Goal: Task Accomplishment & Management: Manage account settings

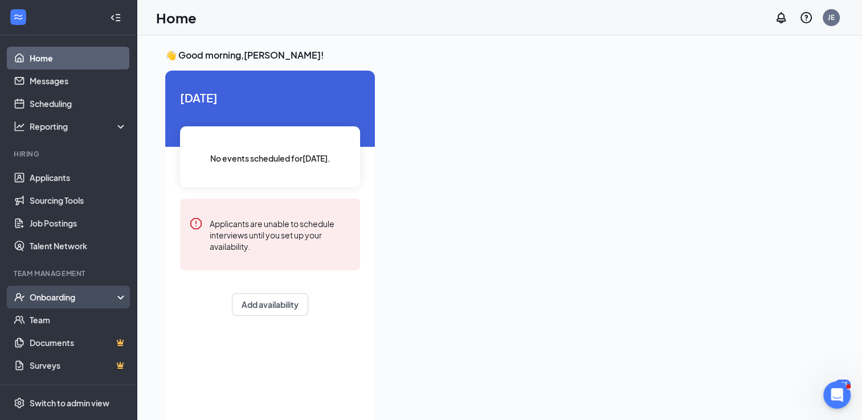
click at [69, 296] on div "Onboarding" at bounding box center [74, 297] width 88 height 11
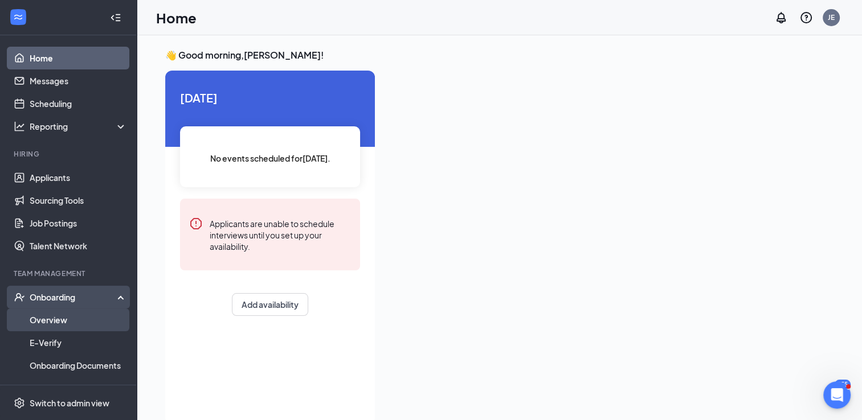
click at [53, 317] on link "Overview" at bounding box center [78, 320] width 97 height 23
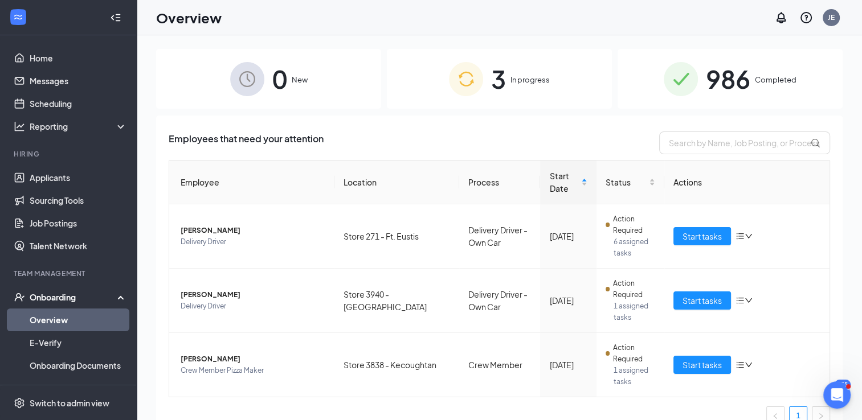
click at [707, 95] on span "986" at bounding box center [728, 78] width 44 height 39
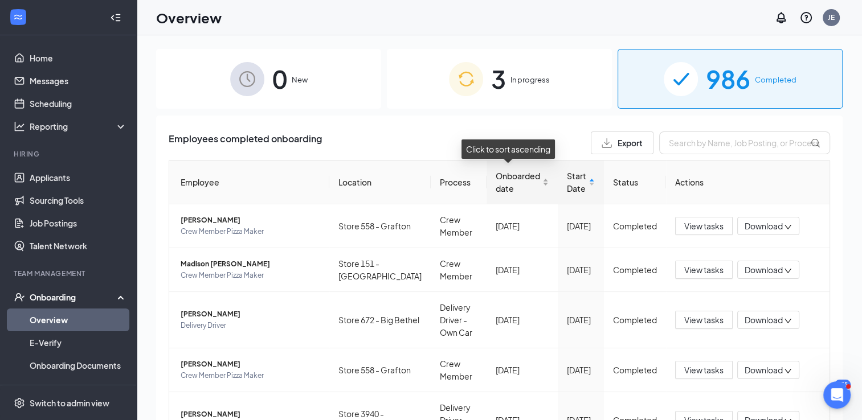
click at [537, 187] on div "Onboarded date" at bounding box center [522, 182] width 53 height 25
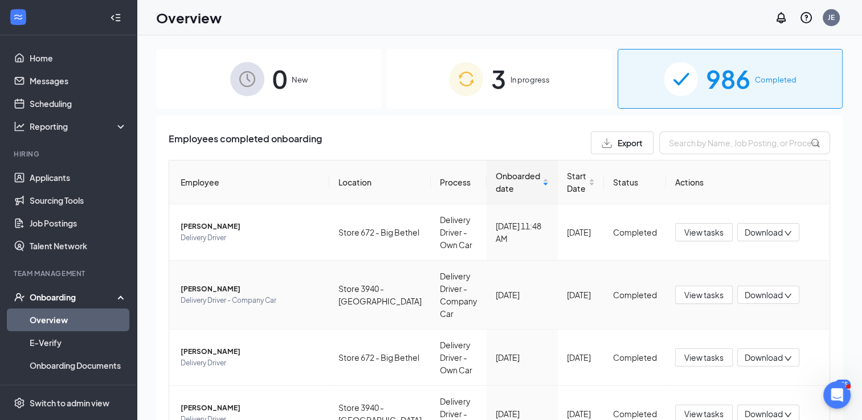
click at [249, 306] on td "[PERSON_NAME] Delivery Driver - Company Car" at bounding box center [249, 295] width 160 height 69
click at [239, 303] on span "Delivery Driver - Company Car" at bounding box center [251, 300] width 140 height 11
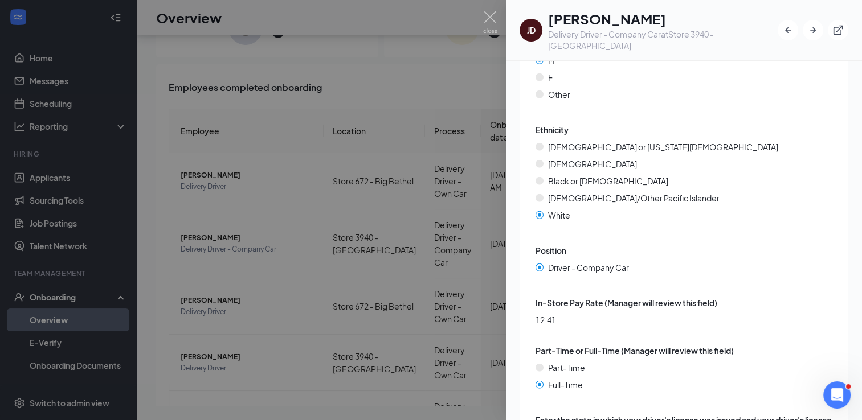
scroll to position [3267, 0]
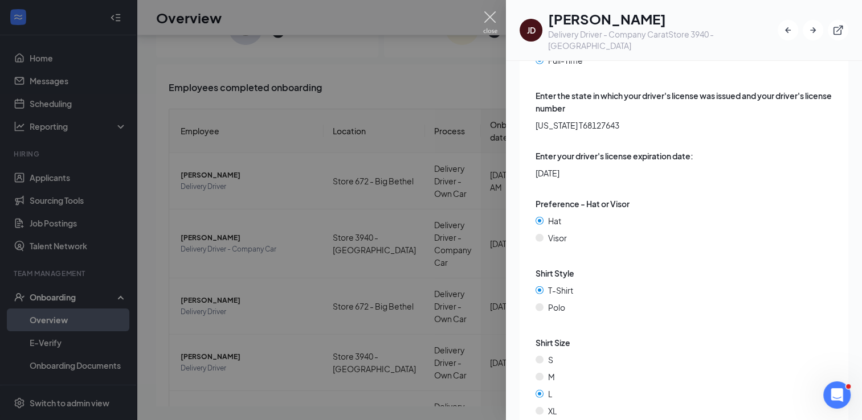
click at [488, 17] on img at bounding box center [490, 22] width 14 height 22
